Goal: Find specific page/section: Find specific page/section

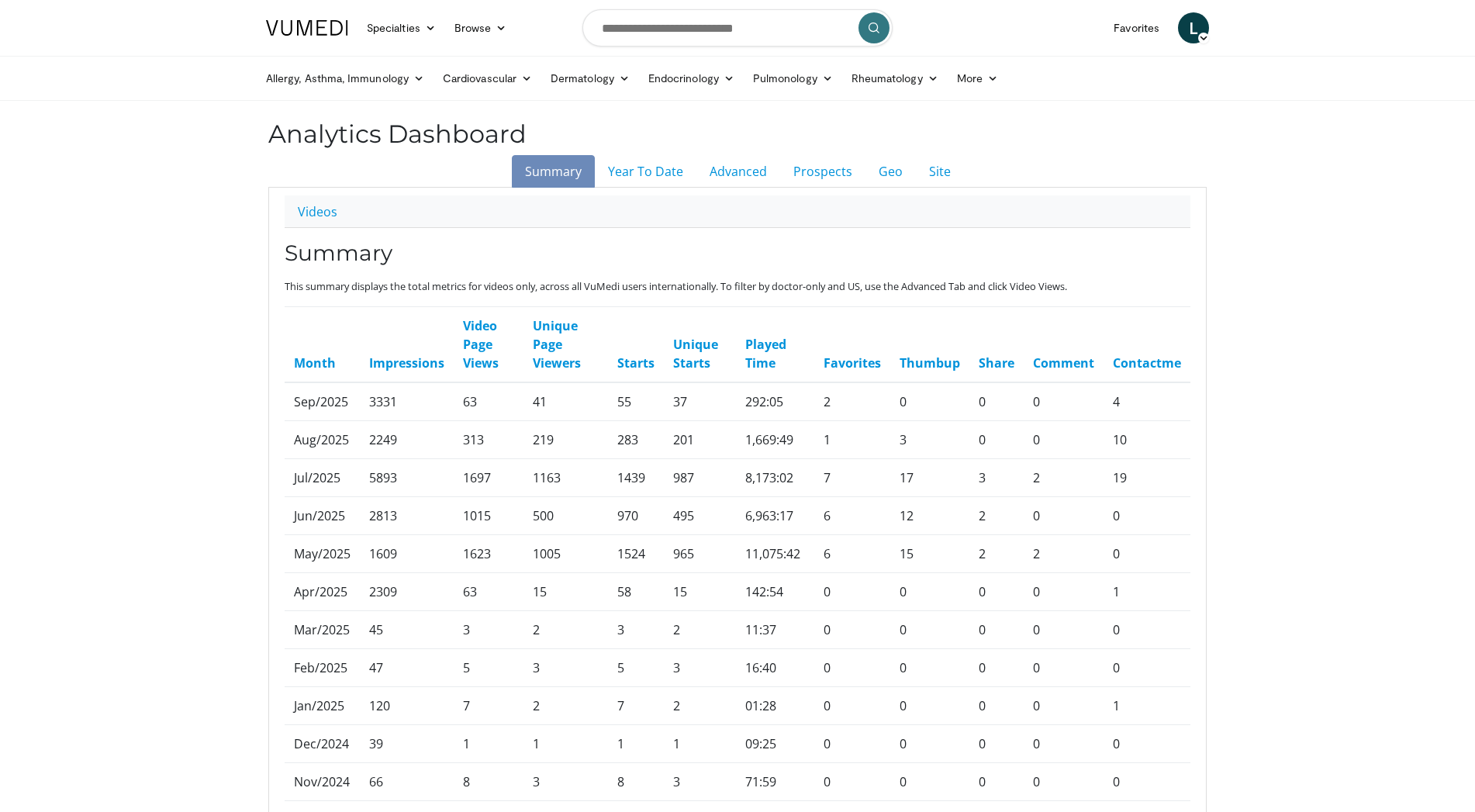
click at [1194, 24] on span "L" at bounding box center [1193, 27] width 31 height 31
click at [1132, 174] on link "American College of Lifestyle Medicine" at bounding box center [1066, 177] width 288 height 25
